Goal: Task Accomplishment & Management: Use online tool/utility

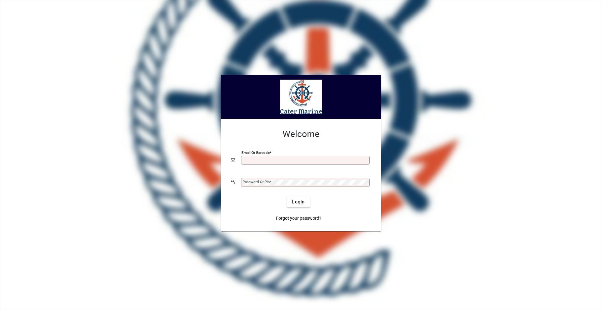
click at [273, 161] on input "Email or Barcode" at bounding box center [306, 160] width 127 height 5
type input "**********"
click at [287, 196] on button "Login" at bounding box center [298, 201] width 23 height 11
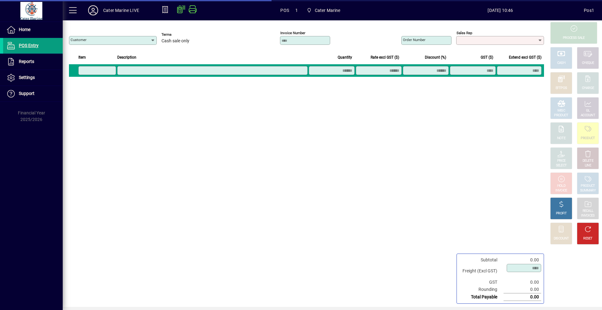
type input "**********"
